Goal: Find specific page/section: Find specific page/section

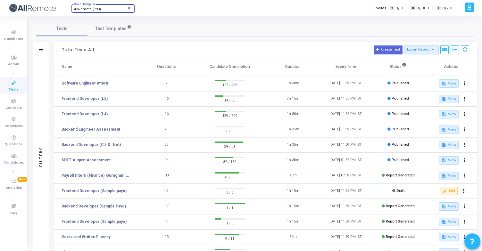
click at [85, 9] on span "AllRemote (793)" at bounding box center [87, 9] width 27 height 4
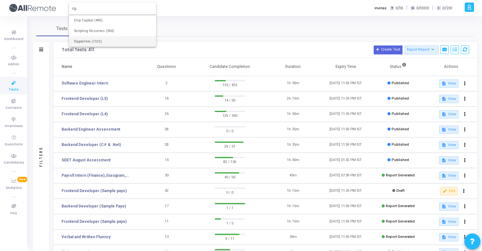
type input "rip"
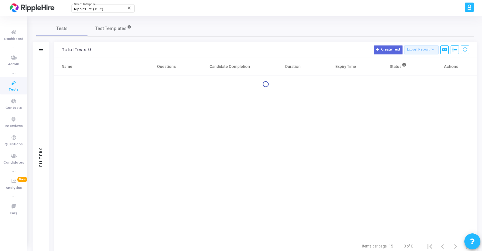
click at [168, 99] on div "Name Questions Candidate Completion Duration Expiry Time Status Actions" at bounding box center [265, 147] width 423 height 179
click at [102, 12] on div "RippleHire (1512) Select Enterprise" at bounding box center [103, 8] width 58 height 10
type input "llr"
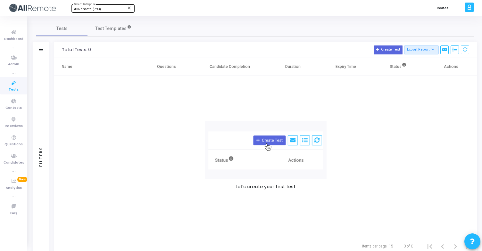
click at [91, 7] on div "AllRemote (793) Select Enterprise" at bounding box center [103, 8] width 58 height 10
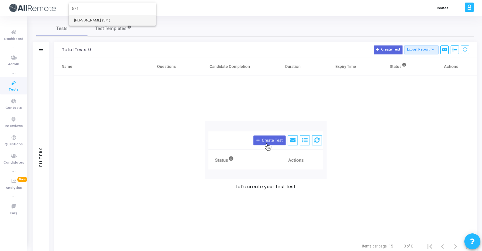
type input "571"
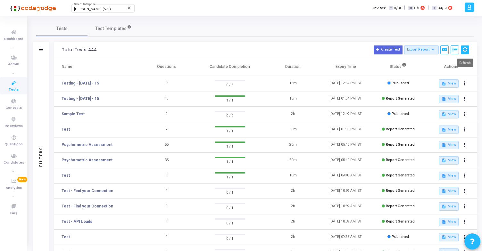
click at [461, 50] on button at bounding box center [465, 49] width 8 height 9
